Goal: Task Accomplishment & Management: Complete application form

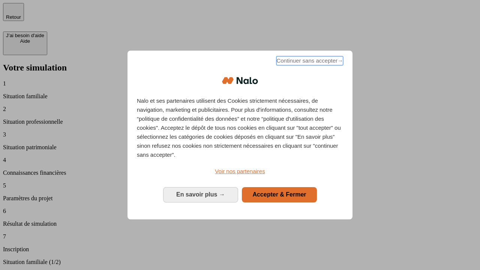
click at [309, 62] on span "Continuer sans accepter →" at bounding box center [309, 60] width 67 height 9
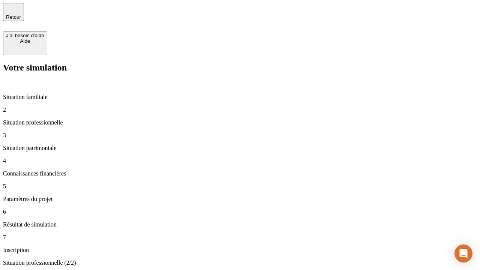
type input "30 000"
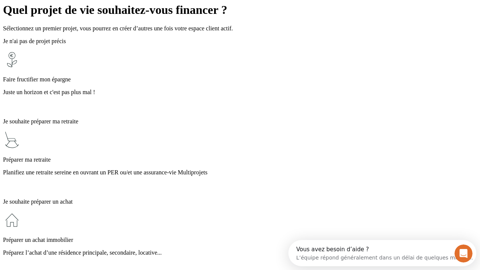
scroll to position [14, 0]
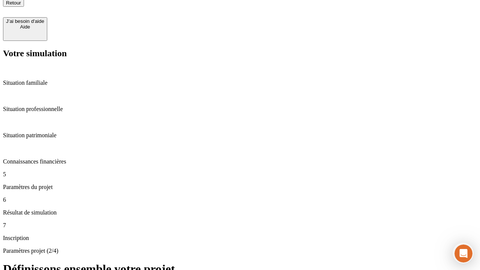
type input "25"
type input "1 000"
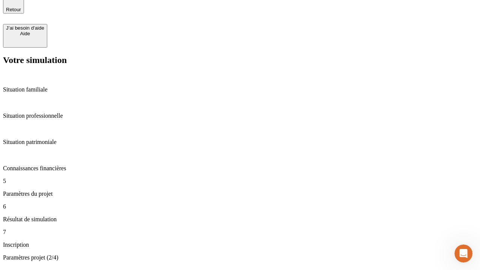
type input "640"
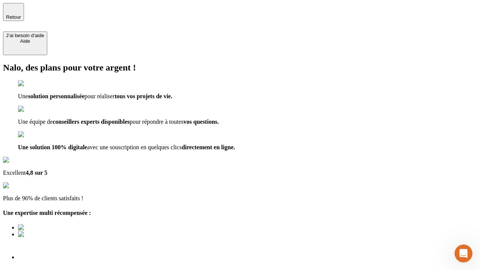
type input "[EMAIL_ADDRESS][PERSON_NAME][DOMAIN_NAME]"
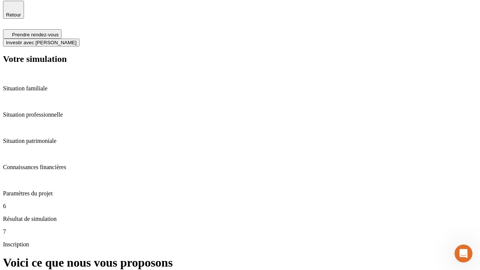
click at [76, 40] on span "Investir avec [PERSON_NAME]" at bounding box center [41, 43] width 70 height 6
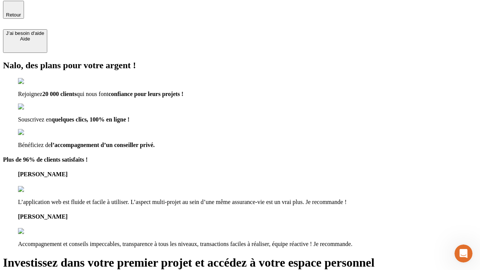
scroll to position [1, 0]
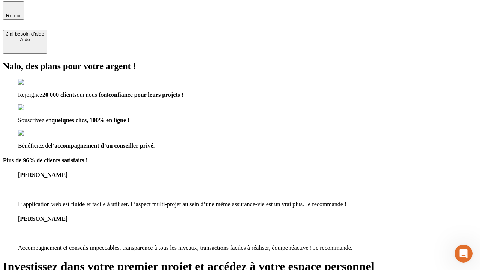
type input "[PERSON_NAME][EMAIL_ADDRESS][DOMAIN_NAME]"
